Goal: Book appointment/travel/reservation

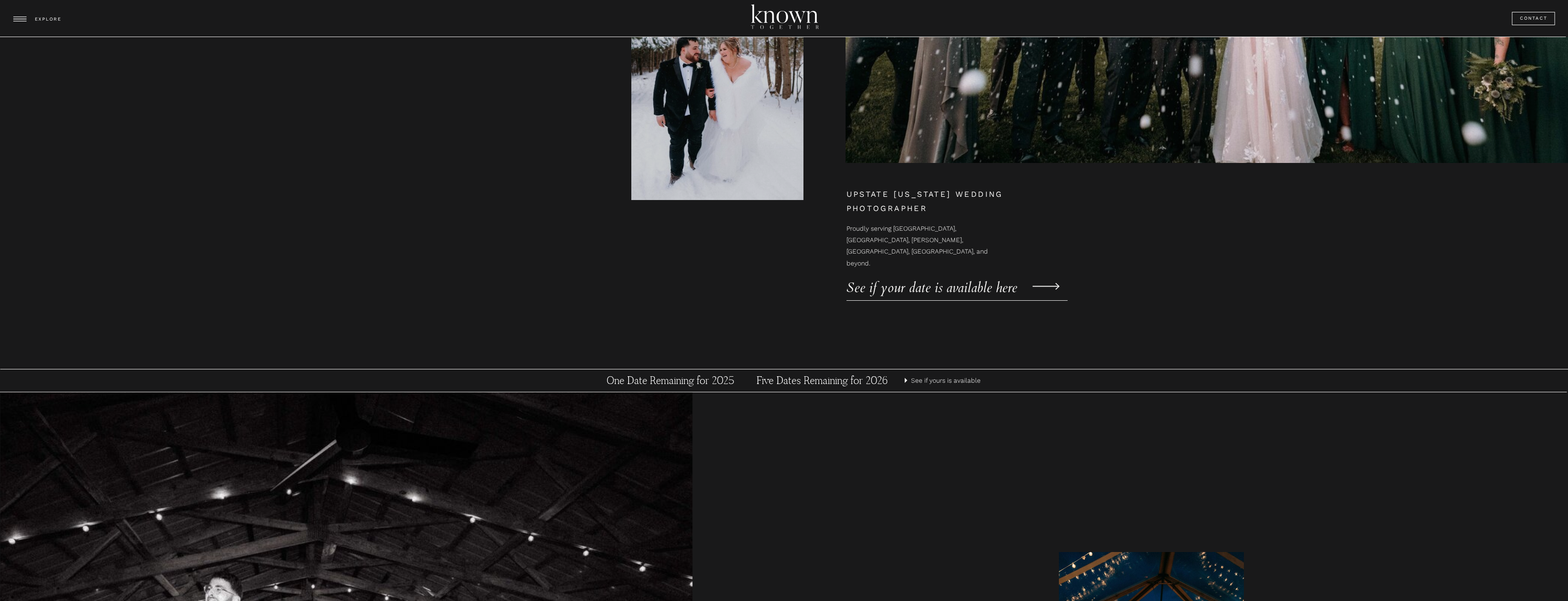
scroll to position [274, 0]
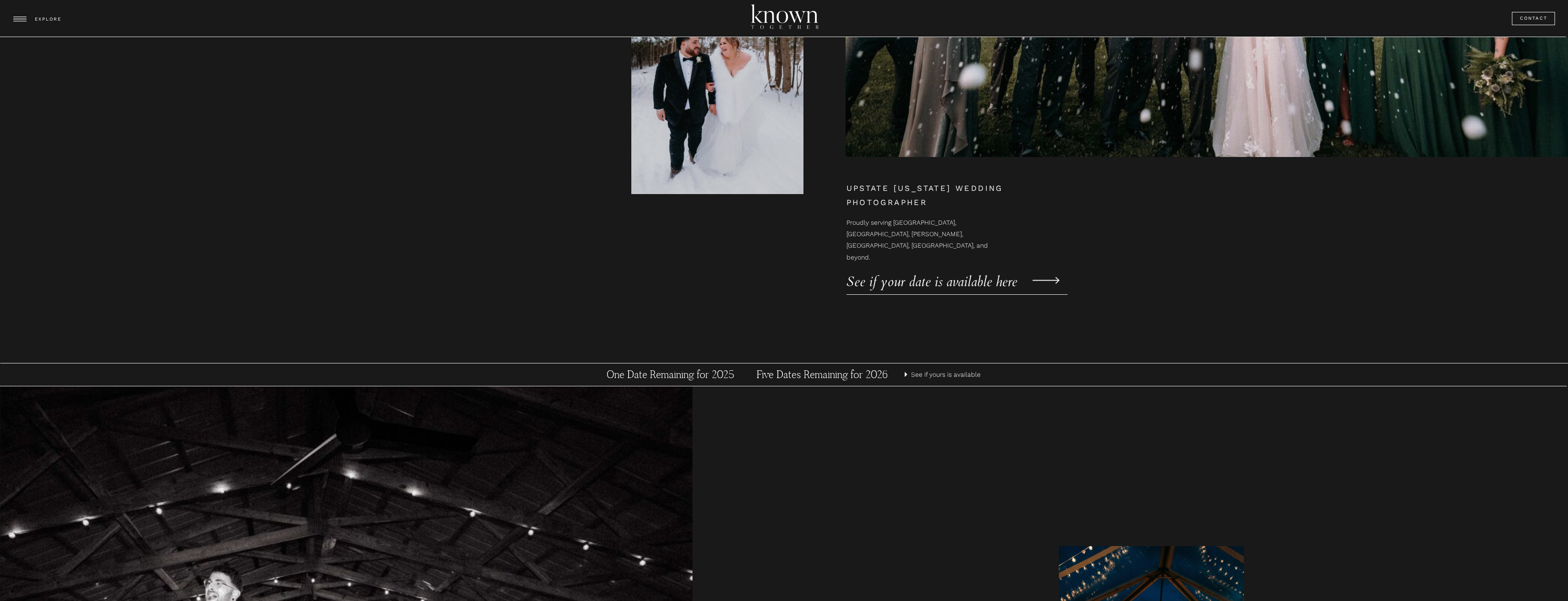
click at [965, 283] on p "See if your date is available here" at bounding box center [941, 277] width 190 height 14
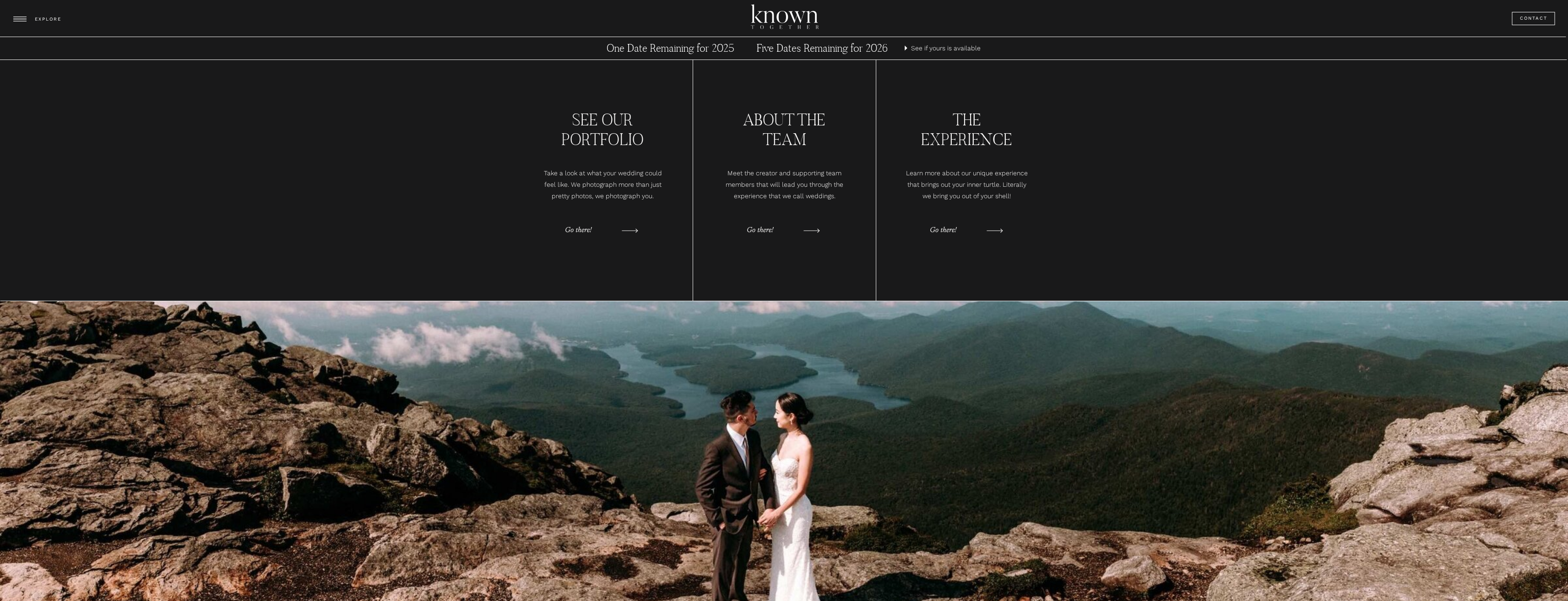
scroll to position [1167, 0]
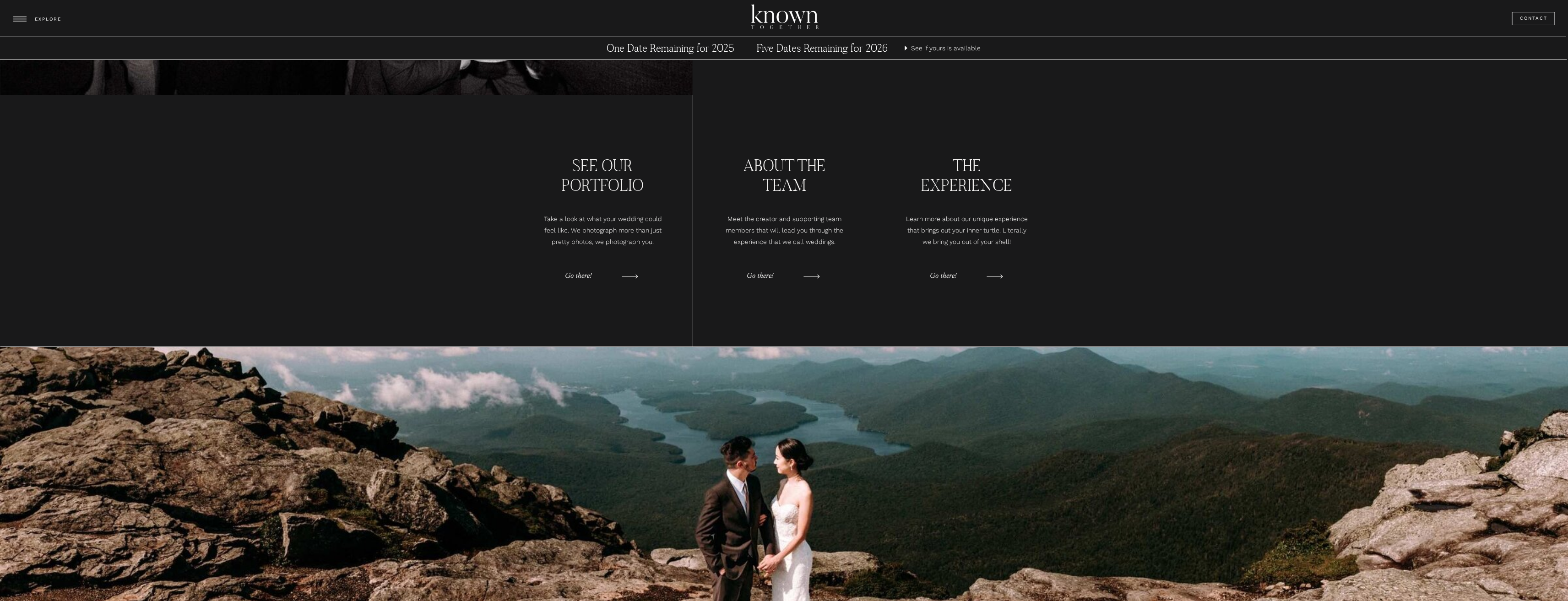
click at [992, 276] on polygon at bounding box center [994, 276] width 16 height 4
click at [946, 277] on p "Go there!" at bounding box center [953, 277] width 46 height 14
